Goal: Task Accomplishment & Management: Manage account settings

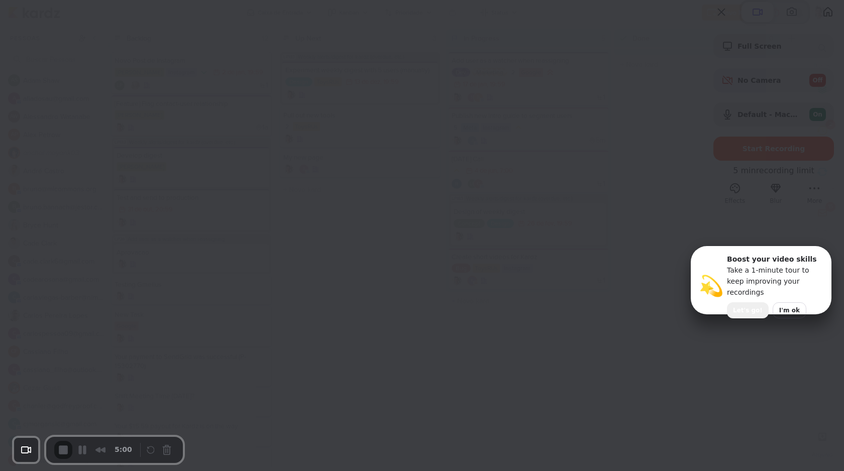
click at [748, 306] on span "Let's go!" at bounding box center [748, 310] width 30 height 9
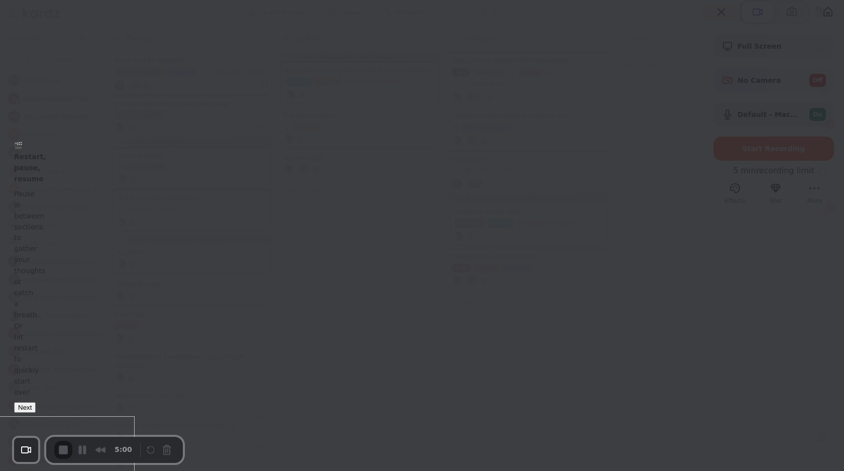
click at [22, 151] on span at bounding box center [18, 147] width 8 height 8
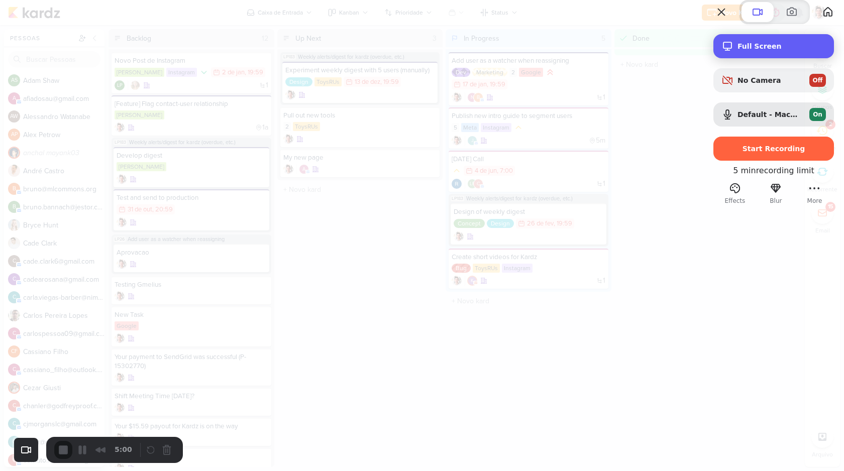
click at [739, 50] on span "Full Screen" at bounding box center [782, 46] width 88 height 8
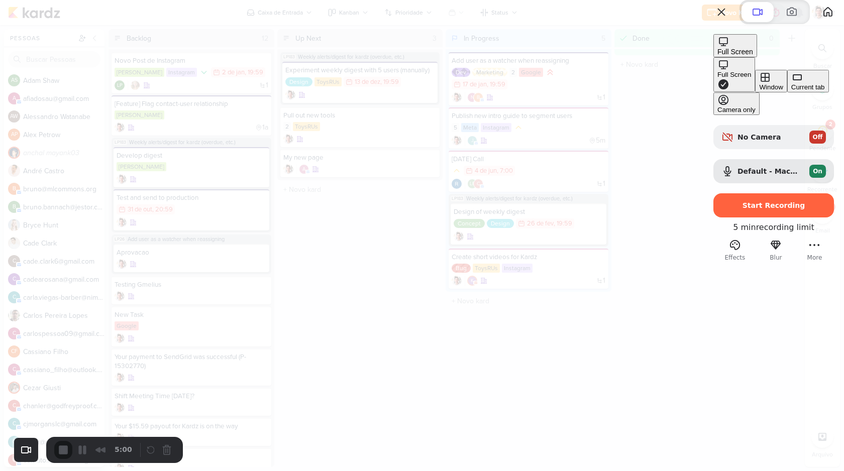
click at [787, 92] on button "Current tab" at bounding box center [808, 81] width 42 height 23
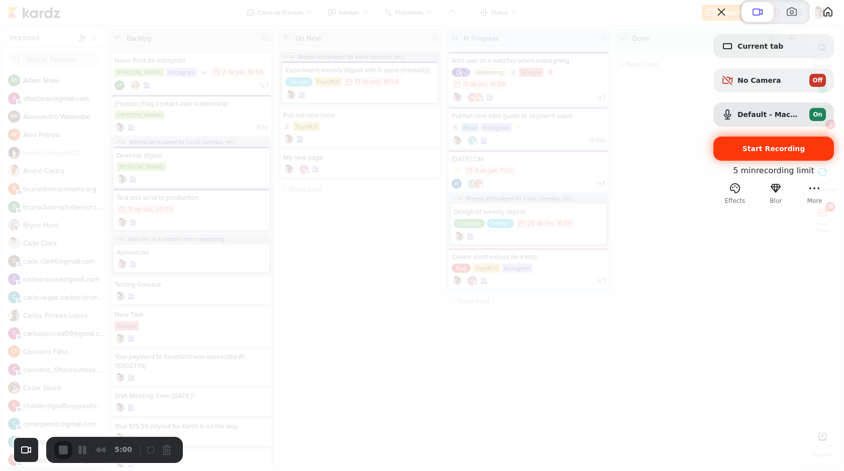
click at [754, 161] on div "Start Recording" at bounding box center [773, 149] width 121 height 24
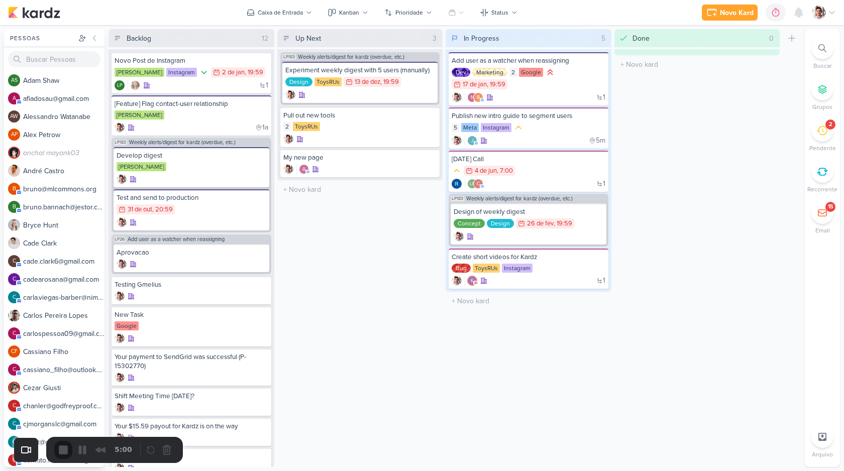
click at [830, 12] on icon at bounding box center [832, 13] width 5 height 3
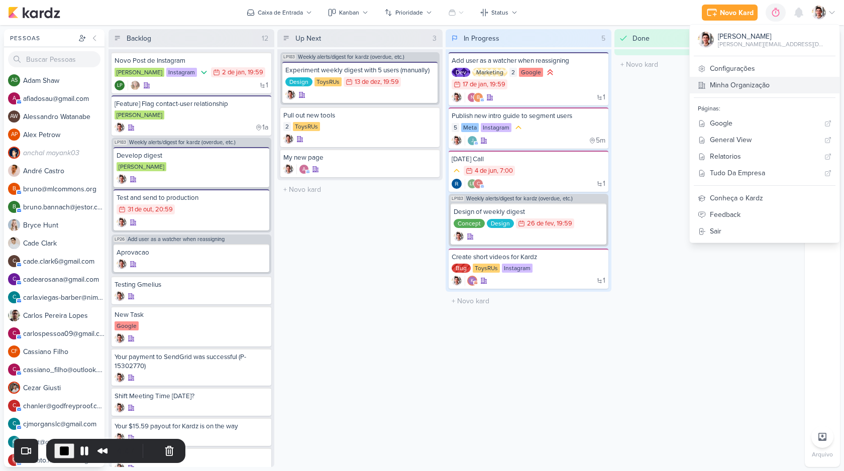
click at [784, 85] on link "Minha Organização" at bounding box center [765, 85] width 150 height 17
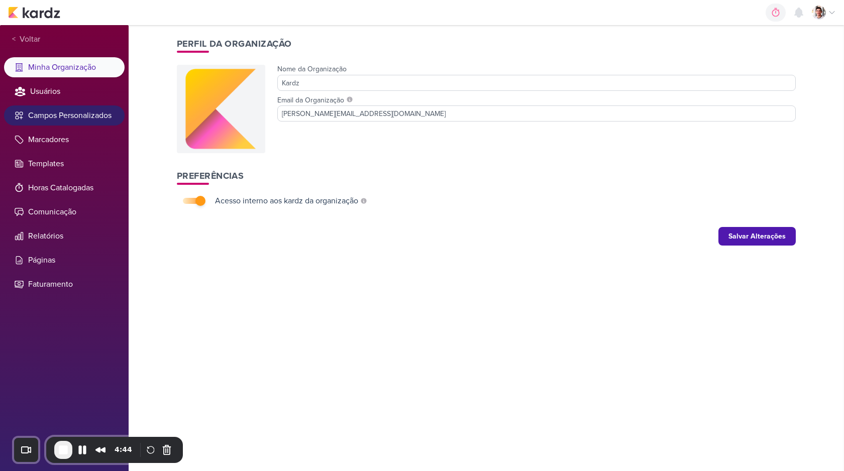
click at [79, 117] on li "Campos Personalizados" at bounding box center [64, 116] width 121 height 20
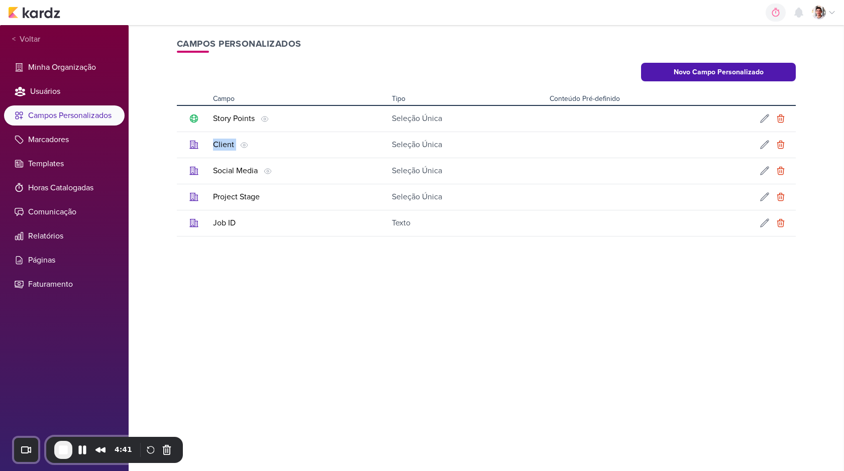
drag, startPoint x: 210, startPoint y: 145, endPoint x: 236, endPoint y: 145, distance: 26.6
click at [236, 145] on td "Client Esse campo será mostrado nos cartões dos kardz" at bounding box center [298, 145] width 179 height 26
drag, startPoint x: 378, startPoint y: 143, endPoint x: 450, endPoint y: 143, distance: 71.3
click at [450, 143] on tr "Client Esse campo será mostrado nos cartões dos kardz Seleção Única" at bounding box center [486, 145] width 619 height 26
click at [316, 255] on div "Criar Campo Personalizado Nome do Campo Tipo Texto Seleção Única Seleção Pré-de…" at bounding box center [486, 248] width 643 height 446
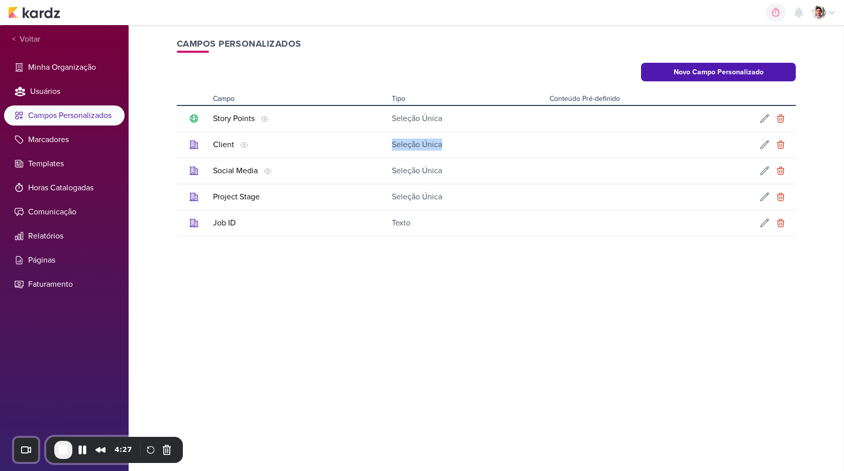
drag, startPoint x: 390, startPoint y: 147, endPoint x: 460, endPoint y: 146, distance: 69.3
click at [460, 146] on td "Seleção Única" at bounding box center [466, 145] width 157 height 26
click at [751, 67] on button "Novo Campo Personalizado" at bounding box center [718, 72] width 155 height 19
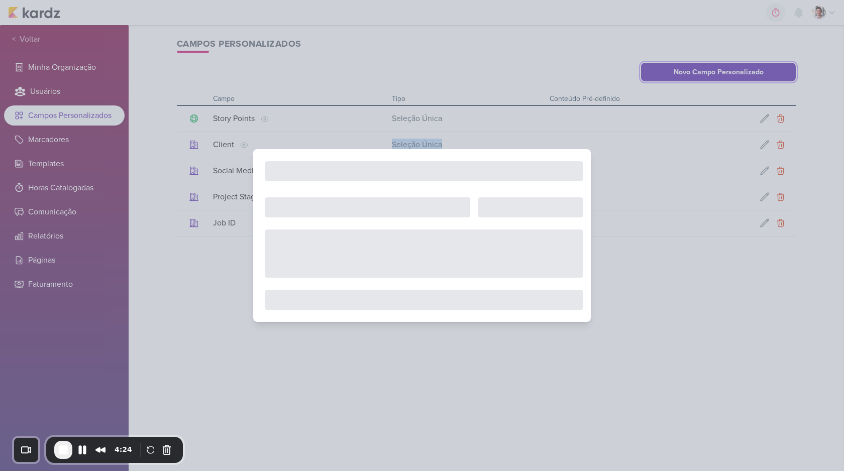
select select "single-select"
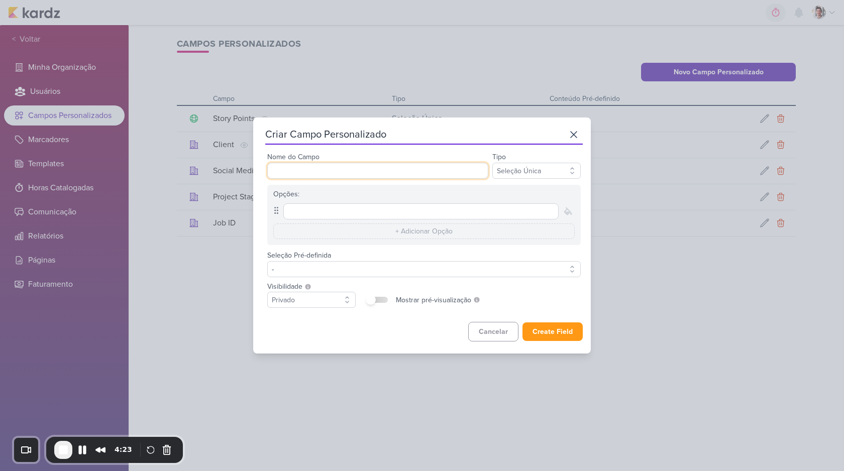
click at [340, 164] on input "Nome do Campo" at bounding box center [377, 171] width 221 height 16
click at [422, 209] on input "text" at bounding box center [420, 211] width 275 height 16
click at [432, 249] on div "Seleção Pré-definida - -- Limpar Seleção --" at bounding box center [424, 263] width 314 height 28
click at [564, 213] on icon at bounding box center [568, 212] width 8 height 8
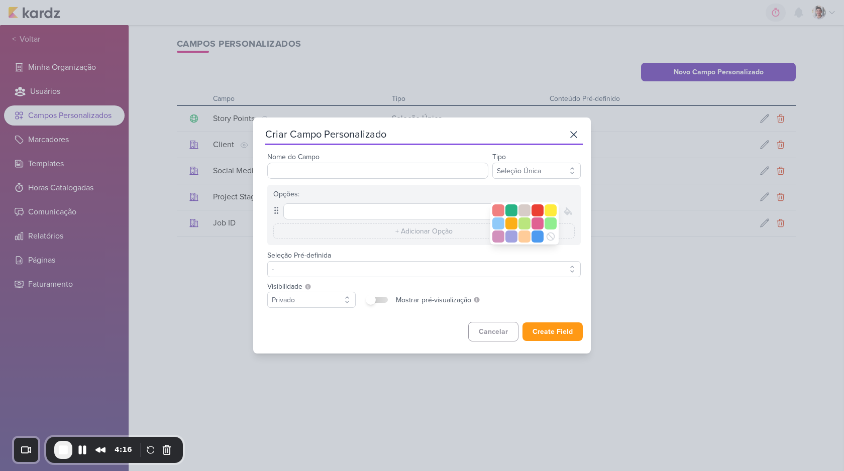
click at [567, 195] on div "Opções:" at bounding box center [423, 194] width 301 height 11
click at [312, 295] on select "Privado Público" at bounding box center [311, 300] width 88 height 16
click at [380, 301] on label at bounding box center [378, 300] width 20 height 6
click at [376, 301] on input "checkbox" at bounding box center [371, 300] width 10 height 10
checkbox input "true"
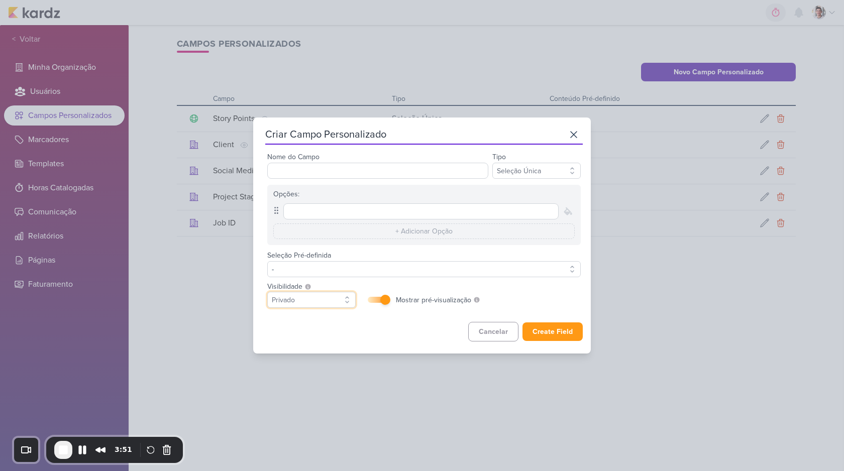
click at [336, 299] on select "Privado Público" at bounding box center [311, 300] width 88 height 16
select select "1"
click at [267, 292] on select "Privado Público" at bounding box center [311, 300] width 88 height 16
click at [400, 310] on div "Visibilidade Campos públicos serão vistos e podem ser alterados por qualquer pe…" at bounding box center [424, 296] width 314 height 31
click at [565, 143] on button at bounding box center [574, 135] width 18 height 18
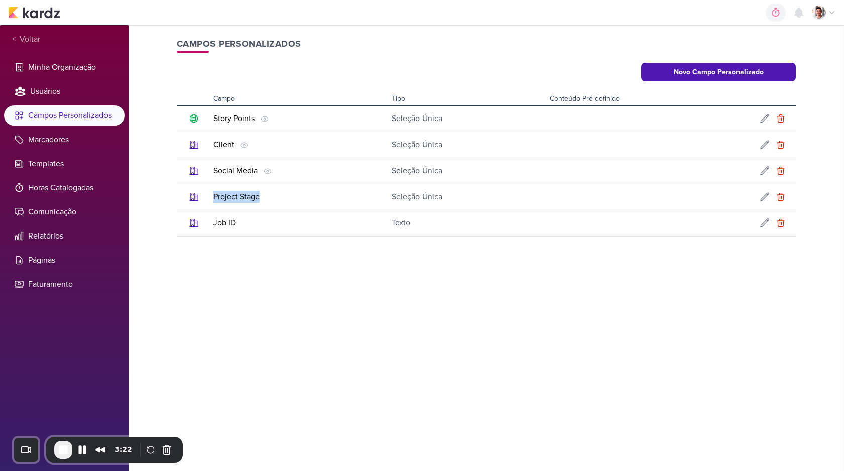
drag, startPoint x: 212, startPoint y: 197, endPoint x: 269, endPoint y: 197, distance: 56.8
click at [269, 197] on td "Project Stage" at bounding box center [298, 197] width 179 height 26
click at [762, 200] on icon at bounding box center [765, 197] width 8 height 8
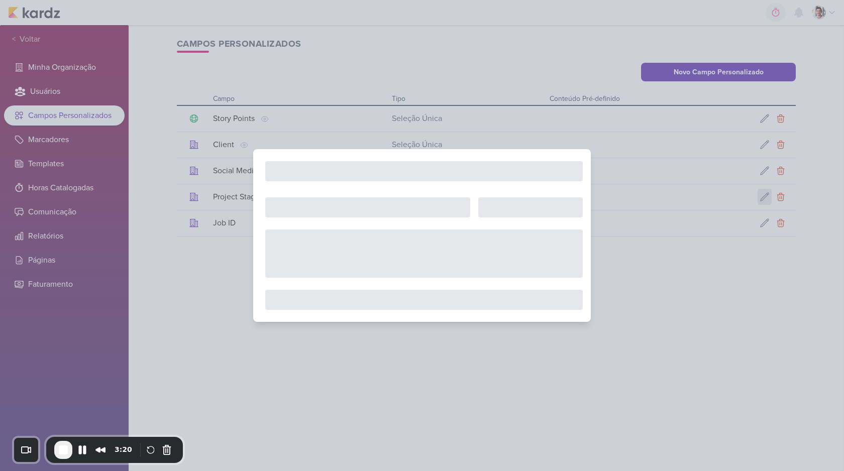
type input "Project Stage"
select select "0"
checkbox input "false"
type input "Backend"
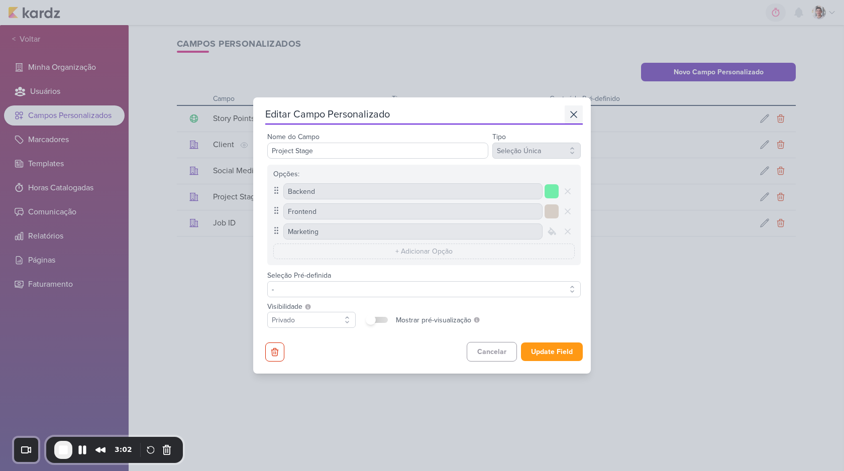
click at [576, 115] on button at bounding box center [574, 115] width 18 height 18
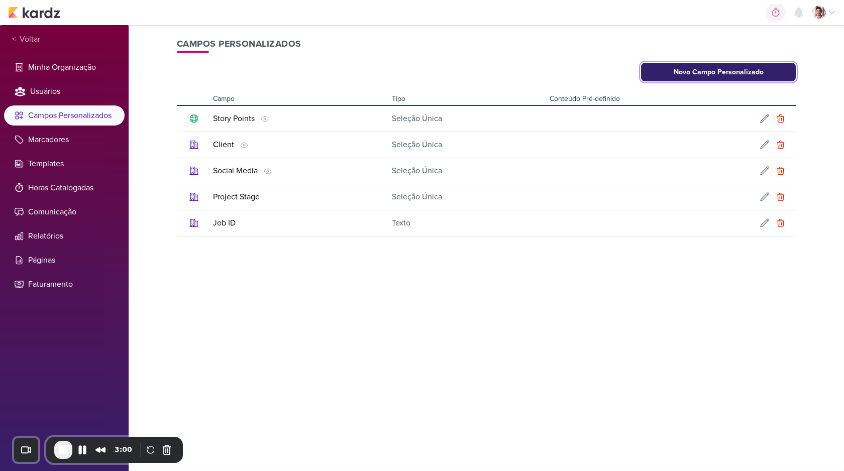
click at [725, 79] on button "Novo Campo Personalizado" at bounding box center [718, 72] width 155 height 19
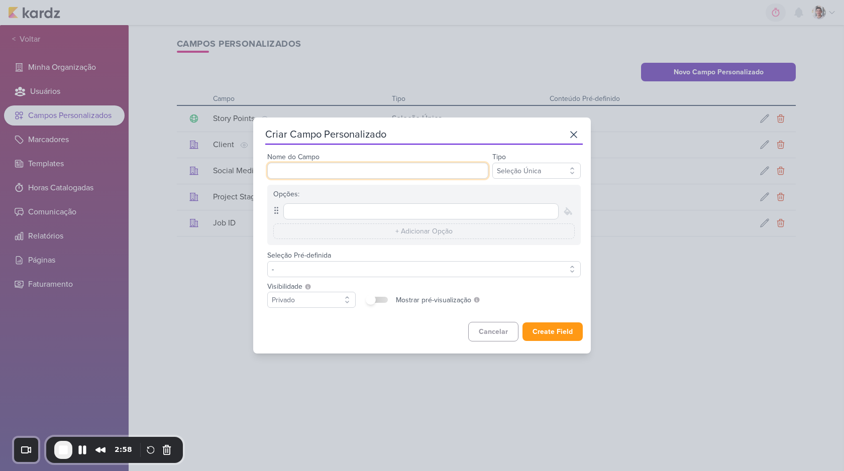
click at [450, 167] on input "Nome do Campo" at bounding box center [377, 171] width 221 height 16
click at [450, 159] on div "Nome do Campo" at bounding box center [377, 165] width 221 height 28
click at [418, 174] on input "Nome do Campo" at bounding box center [377, 171] width 221 height 16
click at [419, 158] on div "Nome do Campo" at bounding box center [377, 165] width 221 height 28
click at [393, 163] on input "Nome do Campo" at bounding box center [377, 171] width 221 height 16
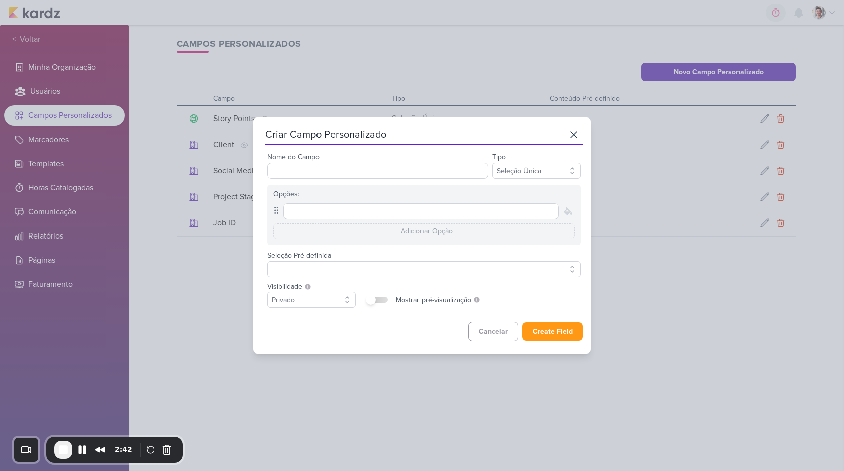
click at [398, 156] on div "Nome do Campo" at bounding box center [377, 165] width 221 height 28
click at [331, 164] on input "Nome do Campo" at bounding box center [377, 171] width 221 height 16
click at [435, 217] on input "text" at bounding box center [420, 211] width 275 height 16
click at [495, 313] on div "Criar Campo Personalizado Nome do Campo Tipo Texto Seleção Única Opções:" at bounding box center [424, 234] width 318 height 216
click at [315, 301] on select "Privado Público" at bounding box center [311, 300] width 88 height 16
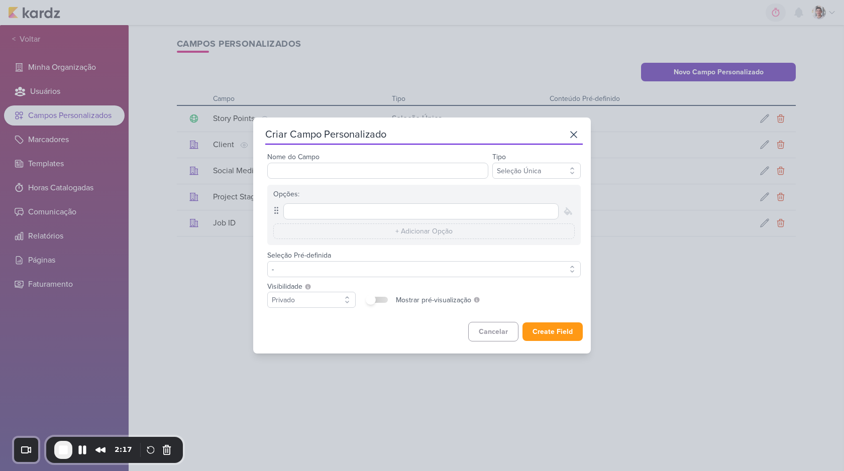
click at [382, 299] on label at bounding box center [378, 300] width 20 height 6
click at [376, 299] on input "checkbox" at bounding box center [371, 300] width 10 height 10
checkbox input "true"
click at [380, 298] on label at bounding box center [378, 300] width 20 height 6
click at [380, 298] on input "checkbox" at bounding box center [385, 300] width 10 height 10
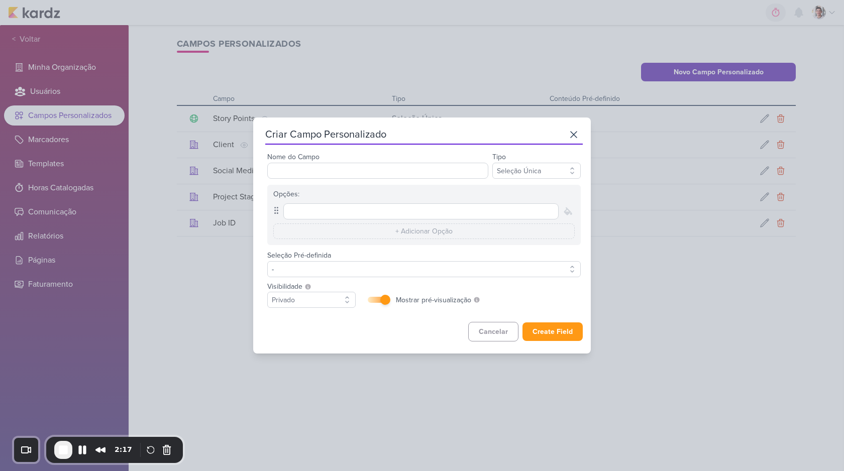
checkbox input "false"
click at [492, 329] on button "Cancelar" at bounding box center [493, 332] width 50 height 20
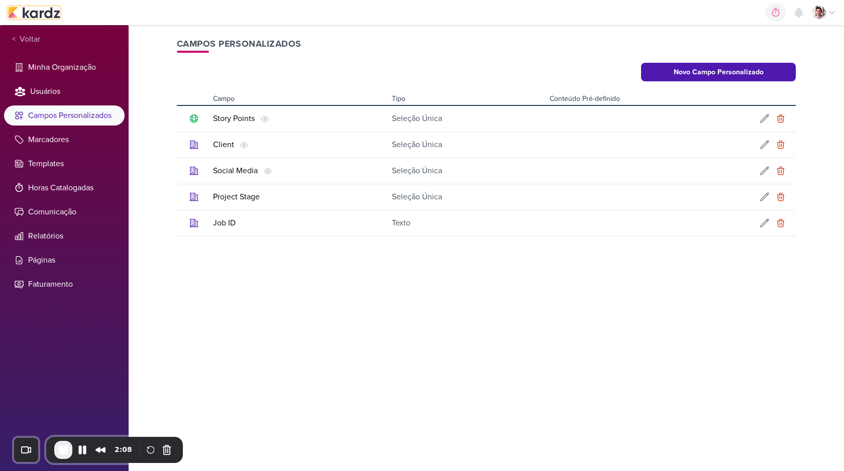
click at [42, 13] on img at bounding box center [34, 13] width 52 height 12
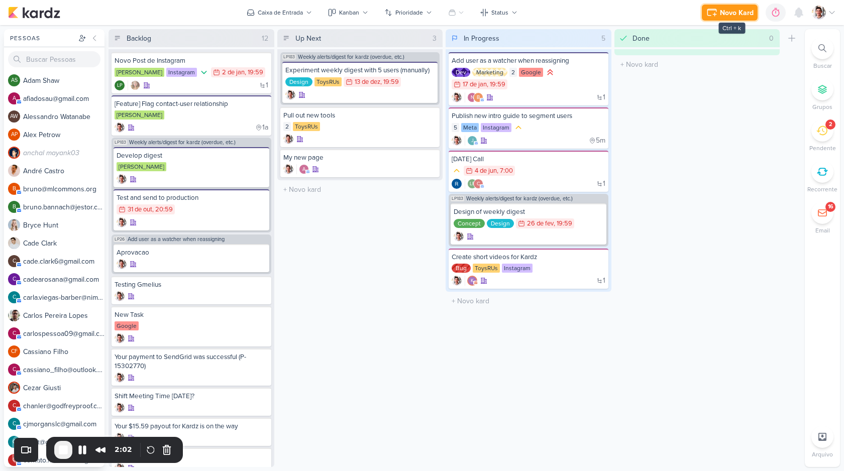
click at [718, 7] on button "Novo Kard" at bounding box center [730, 13] width 56 height 16
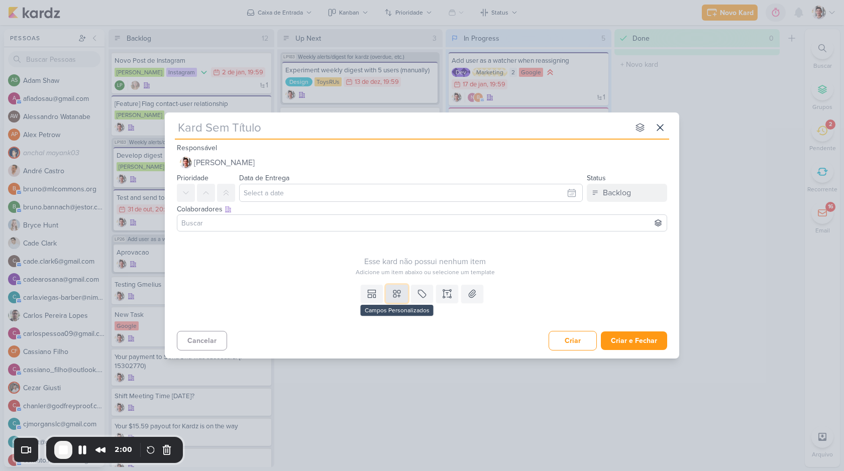
click at [394, 295] on icon at bounding box center [397, 294] width 10 height 10
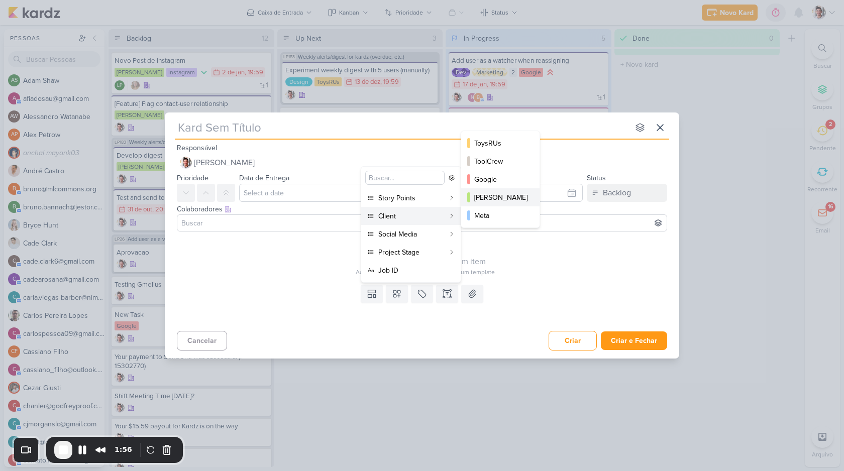
click at [488, 192] on div "Mariana" at bounding box center [500, 197] width 53 height 11
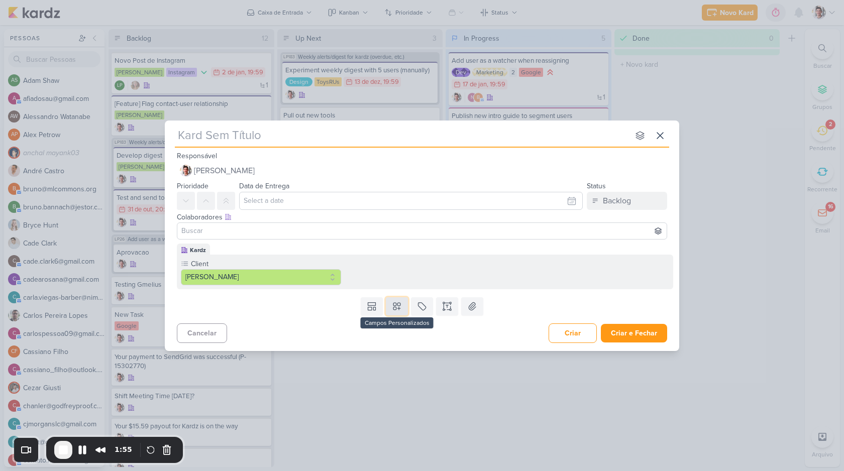
click at [392, 312] on button at bounding box center [397, 306] width 22 height 18
click at [518, 323] on div "Cancelar Criar Criar e Fechar Ctrl + Enter" at bounding box center [422, 333] width 515 height 26
click at [452, 309] on icon at bounding box center [447, 306] width 10 height 10
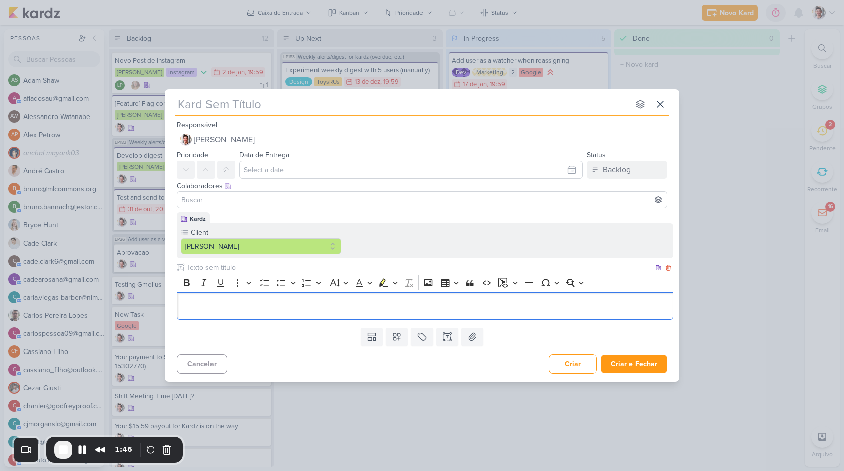
click at [457, 299] on div "Editor editing area: main" at bounding box center [425, 306] width 496 height 28
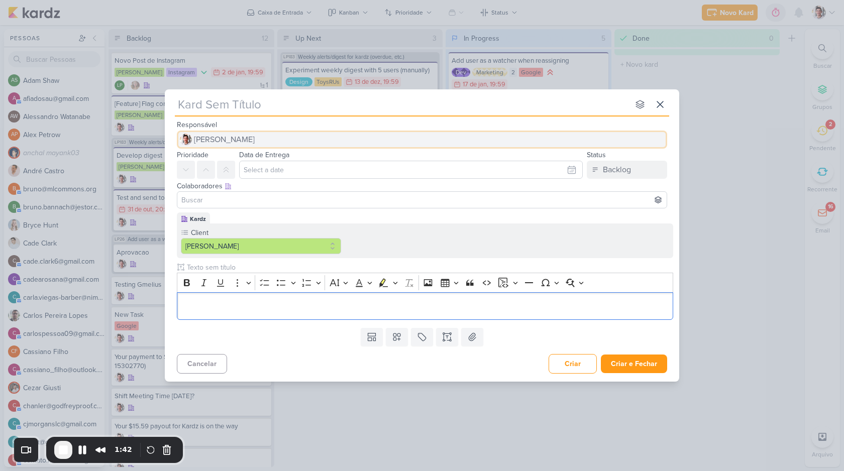
click at [237, 137] on span "[PERSON_NAME]" at bounding box center [224, 140] width 61 height 12
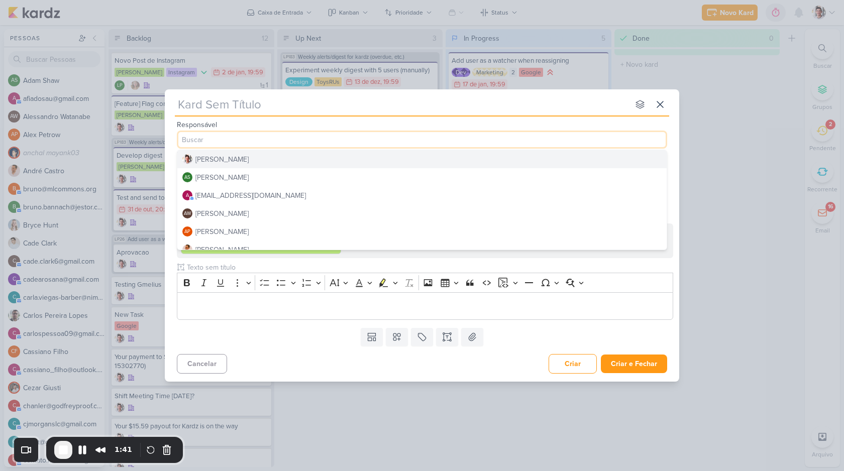
click at [250, 125] on div "Responsável Lucas Pessoa Lucas Pessoa AS Adam Shaw a afiadosau@gmail.com AW Ale…" at bounding box center [422, 134] width 515 height 30
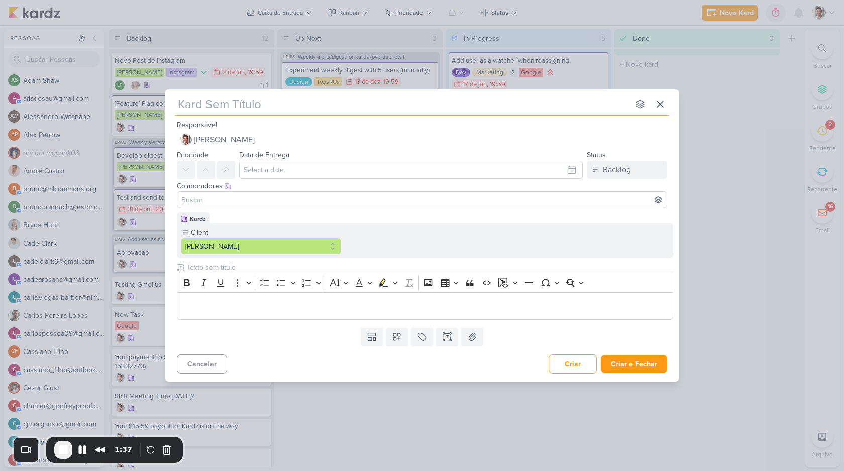
click at [372, 236] on div "Client Mariana" at bounding box center [425, 241] width 496 height 35
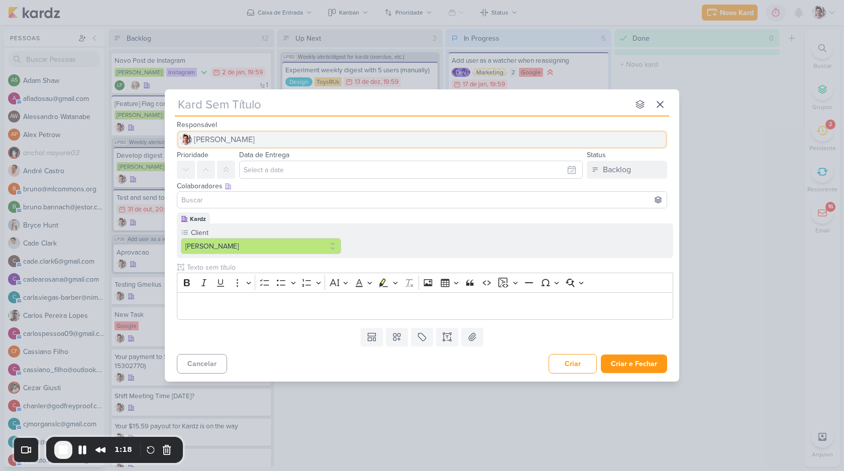
click at [264, 139] on button "[PERSON_NAME]" at bounding box center [422, 140] width 490 height 18
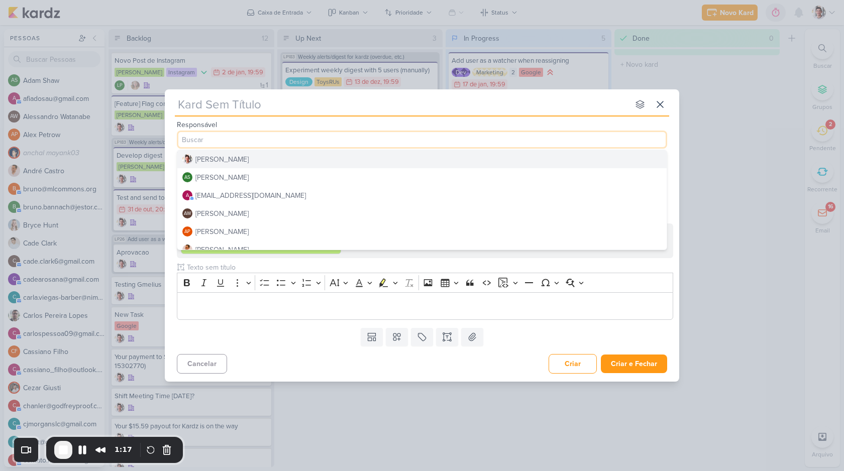
click at [311, 112] on input "text" at bounding box center [402, 104] width 454 height 18
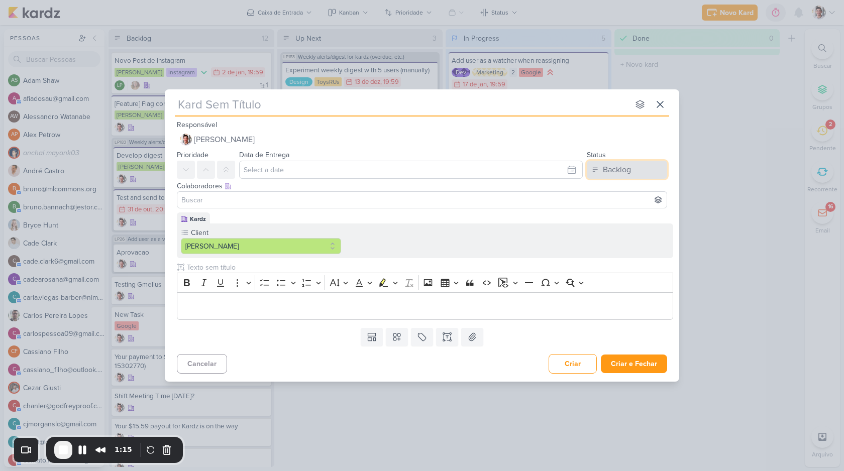
click at [629, 168] on div "Backlog" at bounding box center [617, 170] width 28 height 12
click at [538, 187] on div "Colaboradores Este kard pode ser visível a usuários da sua organização Este kar…" at bounding box center [422, 186] width 490 height 11
click at [231, 202] on input at bounding box center [421, 200] width 485 height 12
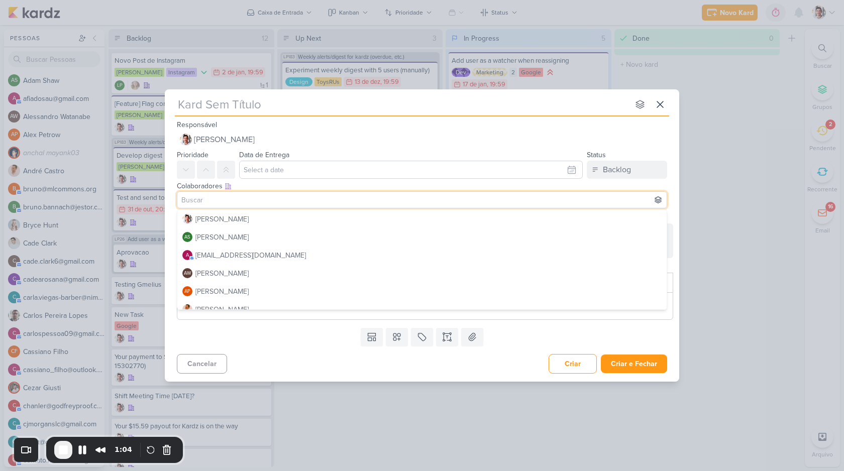
click at [282, 188] on div "Colaboradores Este kard pode ser visível a usuários da sua organização Este kar…" at bounding box center [422, 186] width 490 height 11
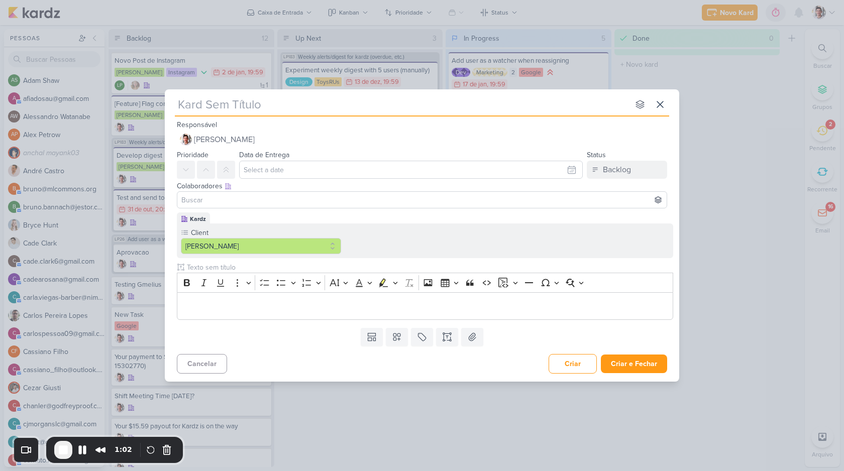
click at [242, 199] on input at bounding box center [421, 200] width 485 height 12
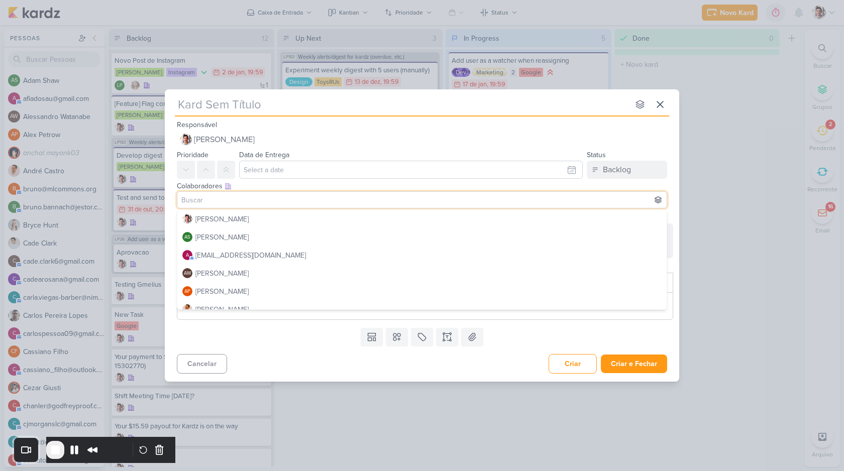
click at [260, 183] on div "Colaboradores Este kard pode ser visível a usuários da sua organização Este kar…" at bounding box center [422, 186] width 490 height 11
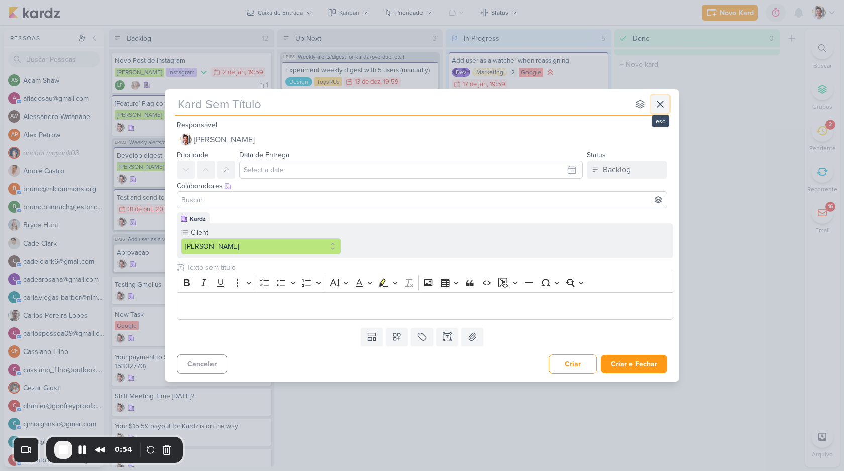
click at [665, 109] on icon at bounding box center [660, 104] width 12 height 12
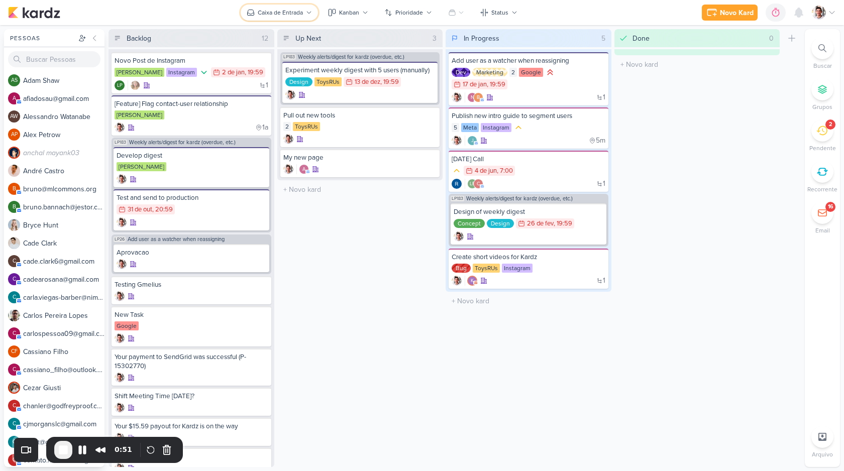
click at [274, 14] on div "Caixa de Entrada" at bounding box center [280, 12] width 45 height 9
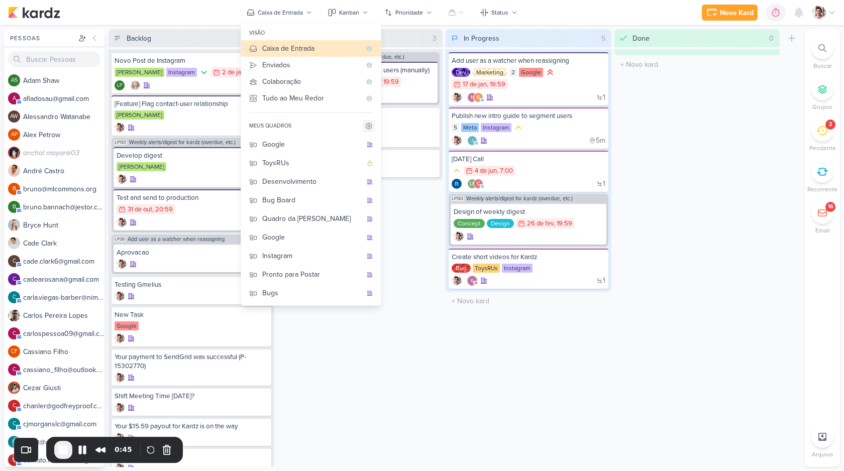
click at [369, 126] on icon at bounding box center [369, 126] width 8 height 8
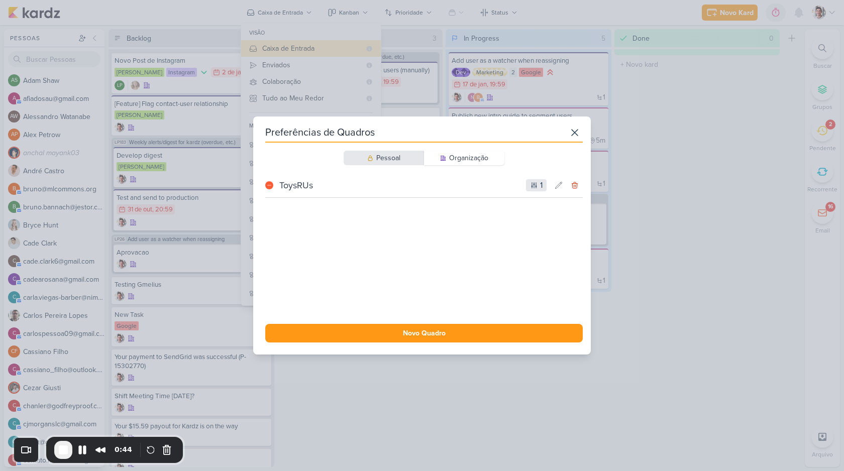
click at [454, 166] on div "Pessoal Organização ToysRUs 1 Novo Quadro" at bounding box center [424, 247] width 318 height 192
click at [455, 158] on div "Organização" at bounding box center [468, 158] width 39 height 11
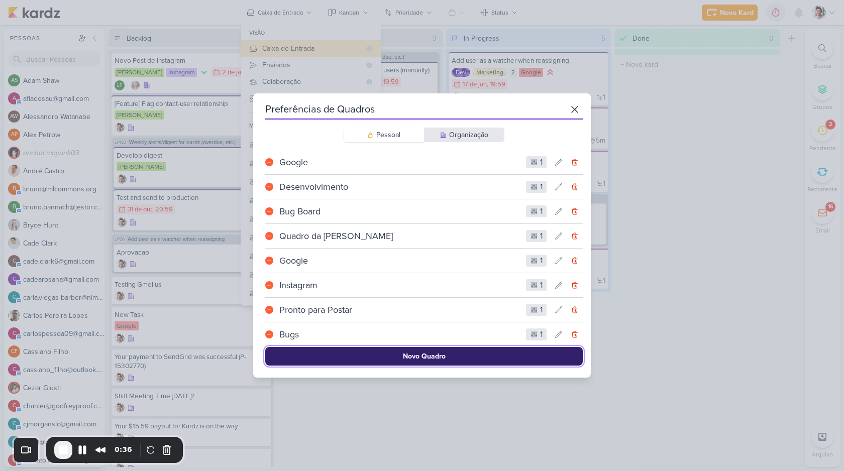
click at [403, 356] on button "Novo Quadro" at bounding box center [424, 356] width 318 height 19
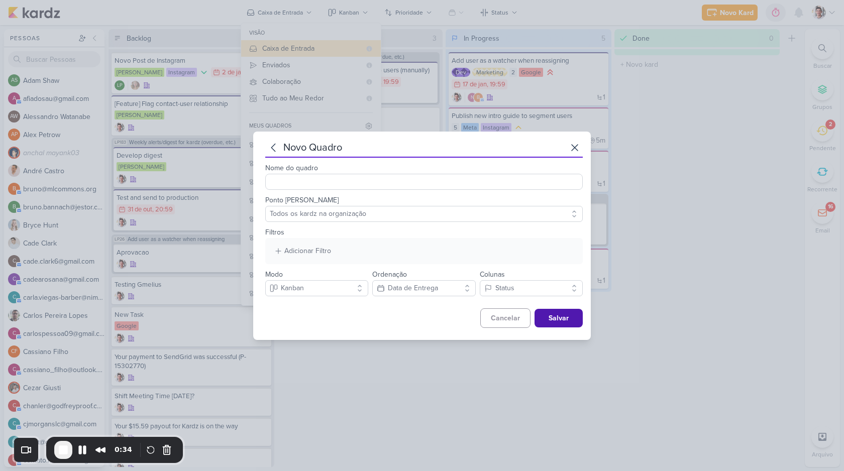
click at [362, 181] on input "Nome do quadro" at bounding box center [424, 182] width 318 height 16
click at [386, 159] on div "Nome do quadro" at bounding box center [424, 174] width 318 height 32
click at [378, 182] on input "Nome do quadro" at bounding box center [424, 182] width 318 height 16
click at [360, 166] on div "Nome do quadro" at bounding box center [424, 174] width 318 height 32
click at [294, 249] on div "Adicionar Filtro" at bounding box center [307, 251] width 47 height 11
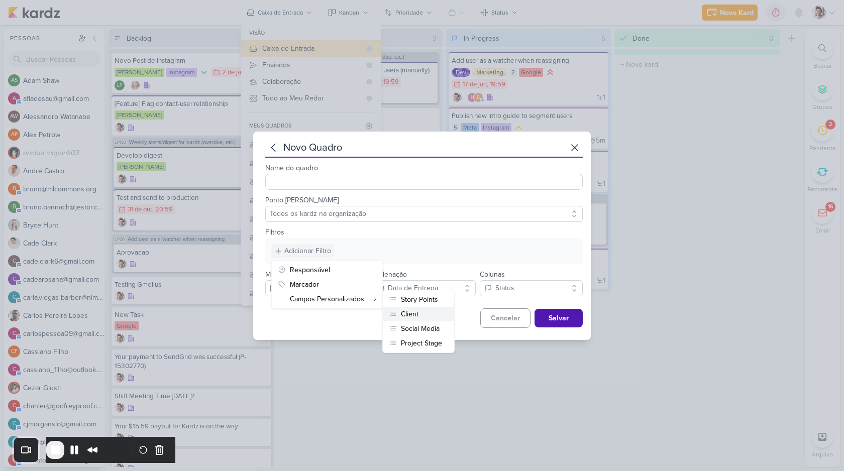
click at [407, 314] on div "Client" at bounding box center [410, 314] width 18 height 11
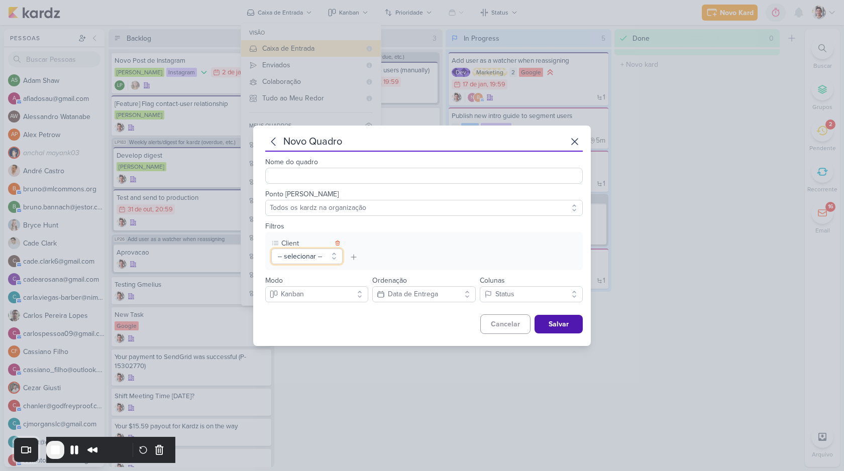
click at [301, 258] on button "-- selecionar --" at bounding box center [306, 257] width 71 height 16
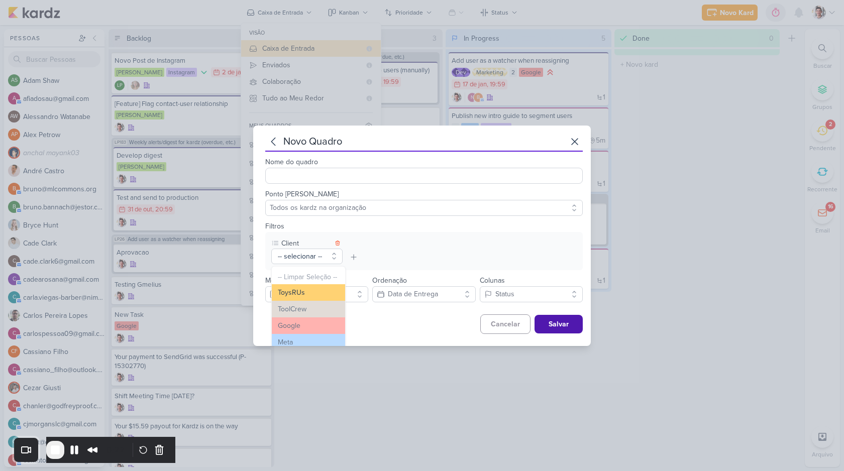
click at [309, 300] on div "-- Limpar Seleção -- ToysRUs ToolCrew Google Meta Mariana" at bounding box center [308, 318] width 74 height 105
click at [311, 294] on button "ToysRUs" at bounding box center [308, 292] width 73 height 17
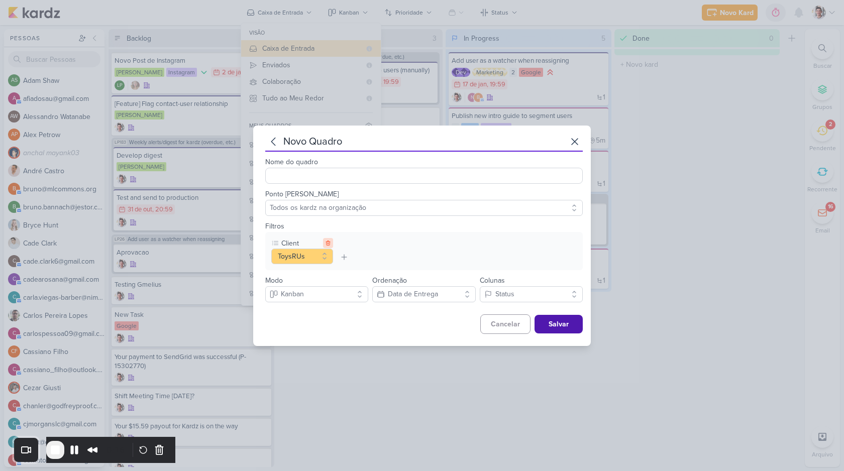
click at [328, 246] on icon at bounding box center [328, 243] width 6 height 6
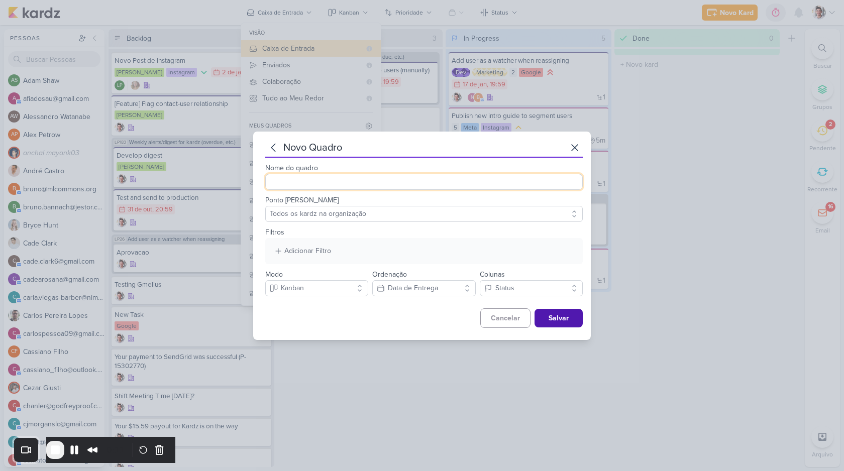
click at [309, 184] on input "Nome do quadro" at bounding box center [424, 182] width 318 height 16
click at [297, 238] on div "Adicionar Filtro Responsável Marcador Campos Personalizados Story Points Client" at bounding box center [424, 251] width 318 height 26
click at [301, 253] on div "Adicionar Filtro" at bounding box center [307, 251] width 47 height 11
click at [410, 343] on div "Project Stage" at bounding box center [421, 343] width 41 height 11
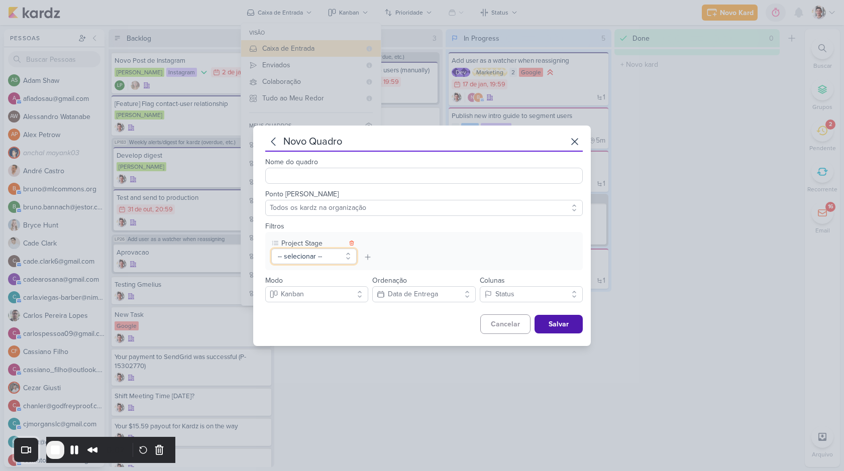
click at [321, 254] on button "-- selecionar --" at bounding box center [313, 257] width 85 height 16
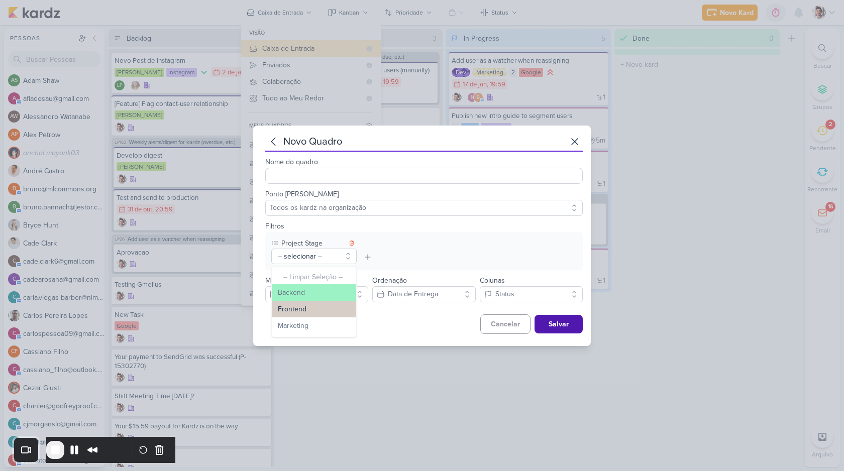
click at [327, 306] on button "Frontend" at bounding box center [314, 309] width 84 height 17
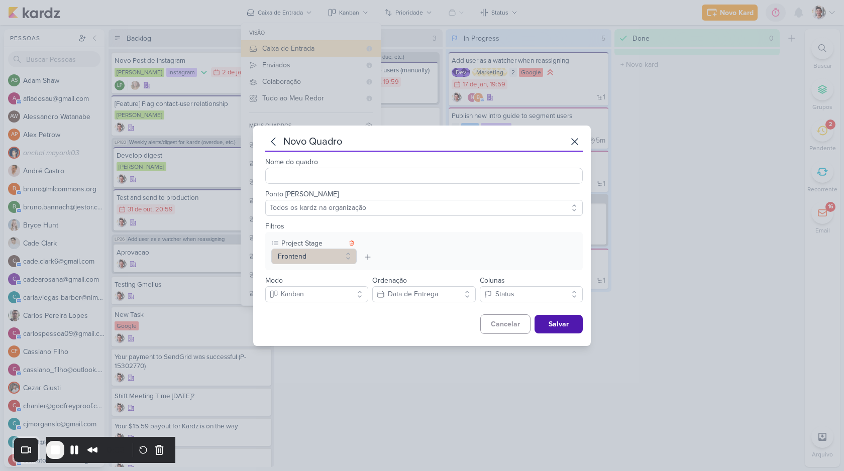
click at [390, 262] on div "Project Stage Frontend -- Limpar Seleção -- Backend Frontend Marketing Responsá…" at bounding box center [424, 251] width 318 height 38
